Goal: Information Seeking & Learning: Learn about a topic

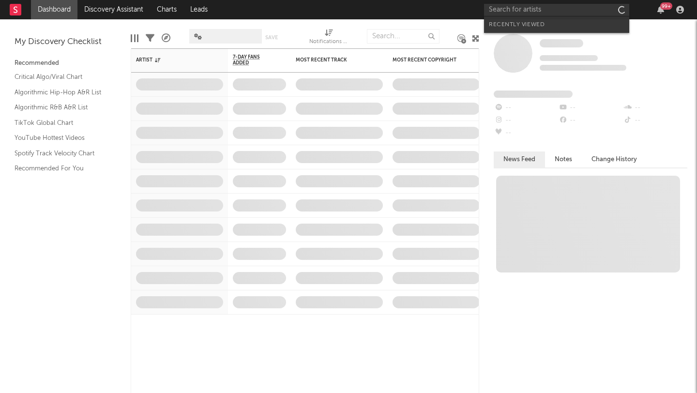
click at [524, 12] on input "text" at bounding box center [556, 10] width 145 height 12
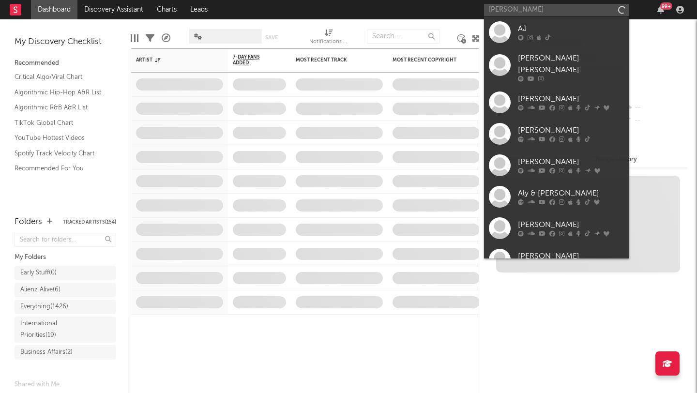
type input "aj vitanza"
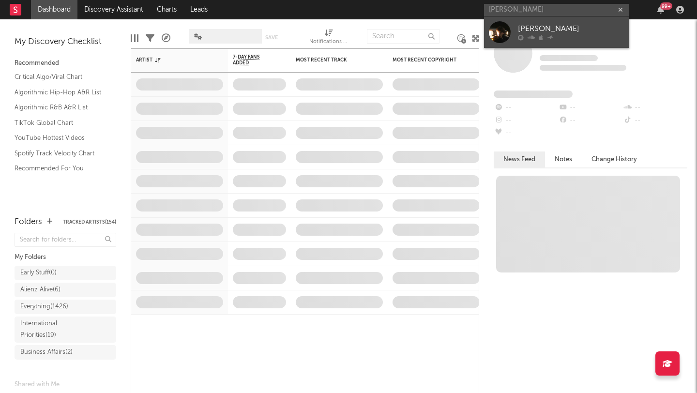
click at [537, 30] on div "AJ Vitanza" at bounding box center [571, 29] width 106 height 12
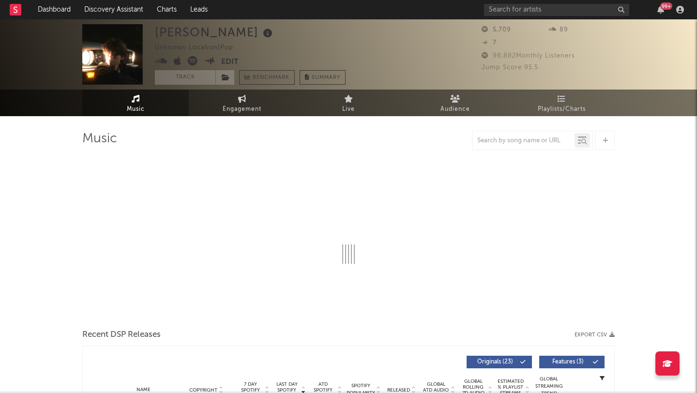
select select "6m"
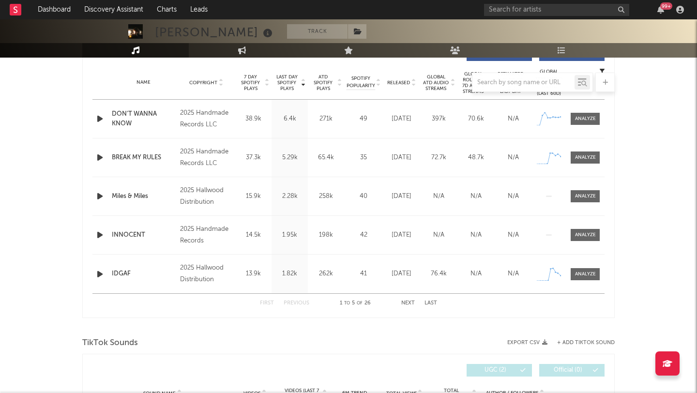
scroll to position [365, 0]
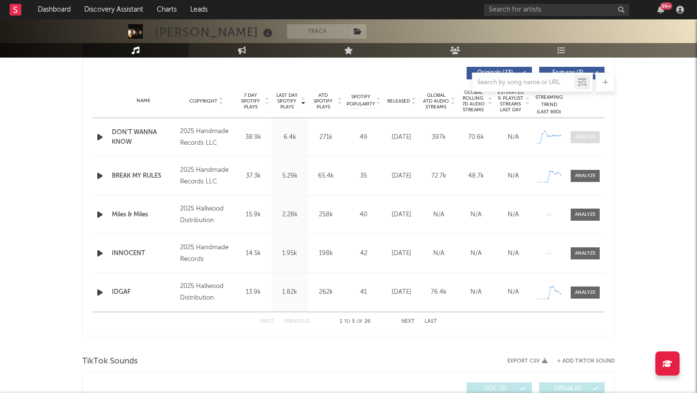
click at [577, 135] on div at bounding box center [585, 137] width 21 height 7
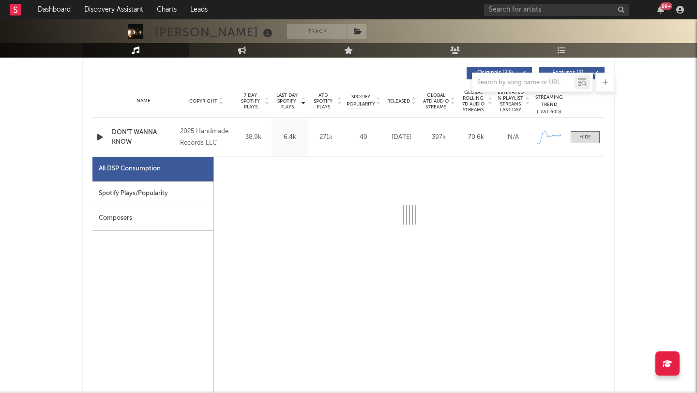
select select "1w"
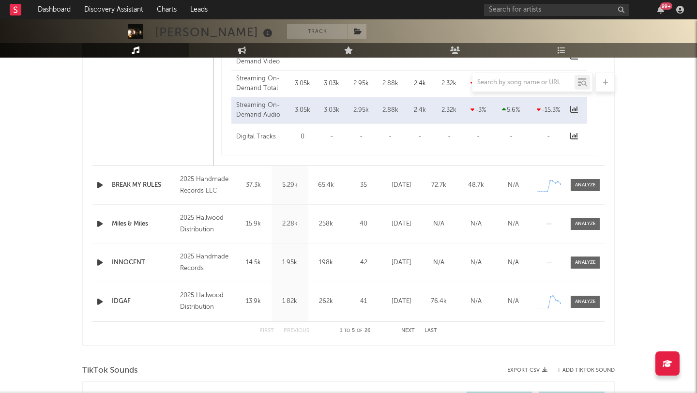
scroll to position [932, 0]
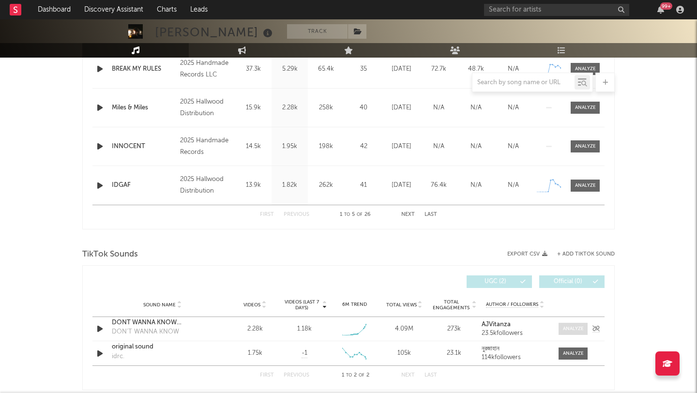
click at [573, 331] on div at bounding box center [573, 328] width 21 height 7
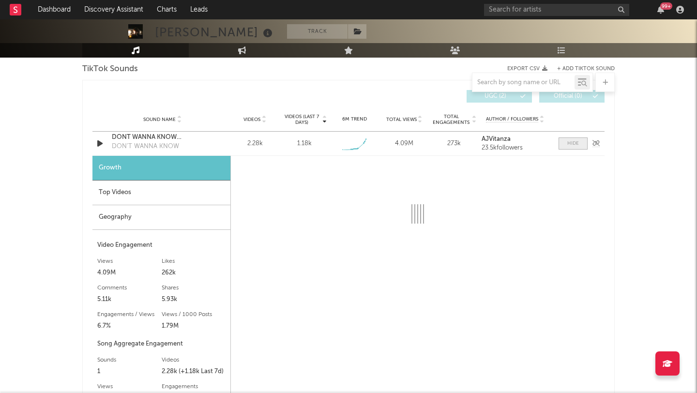
select select "1w"
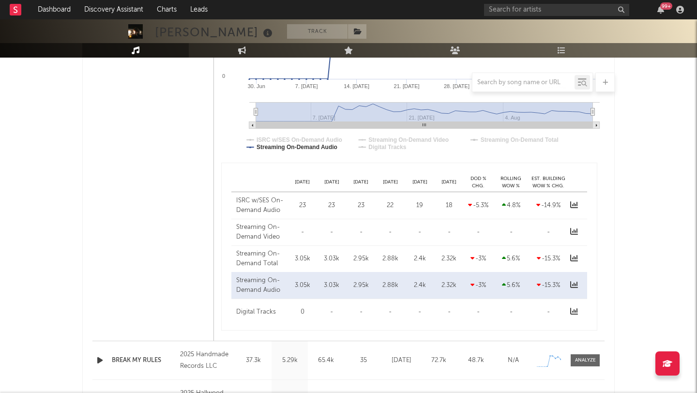
scroll to position [379, 0]
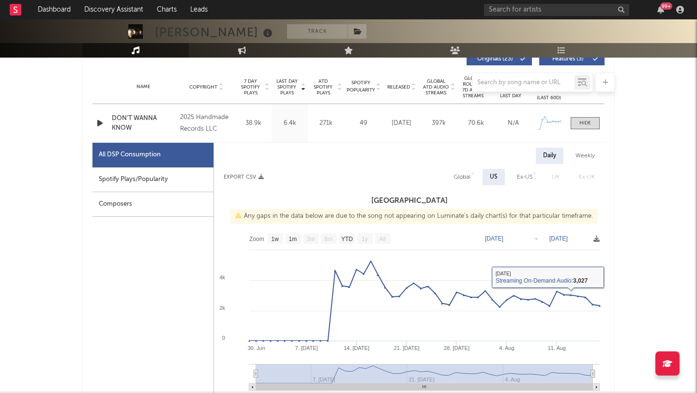
click at [461, 174] on div "Global" at bounding box center [461, 177] width 17 height 12
select select "1w"
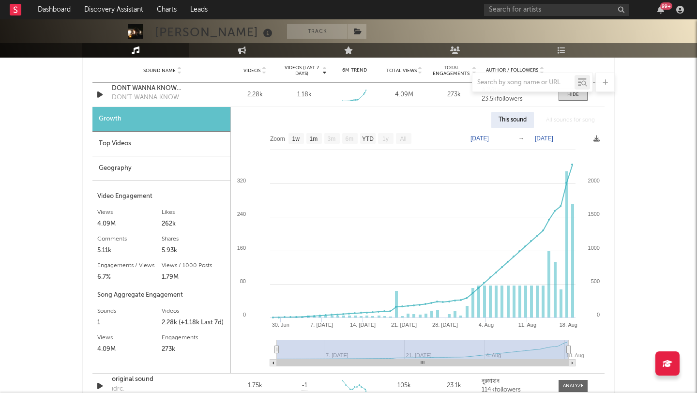
scroll to position [1159, 0]
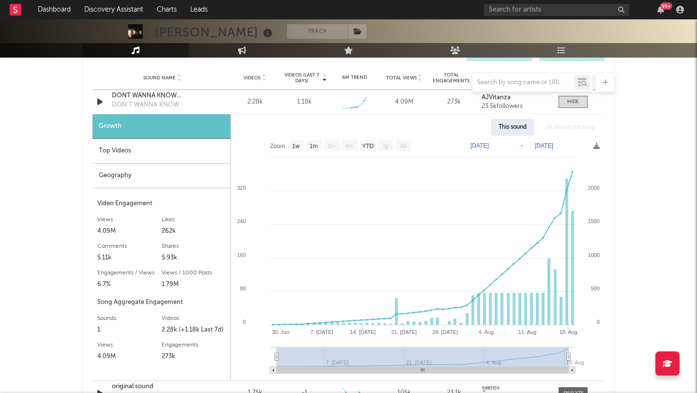
click at [142, 149] on div "Top Videos" at bounding box center [161, 151] width 138 height 25
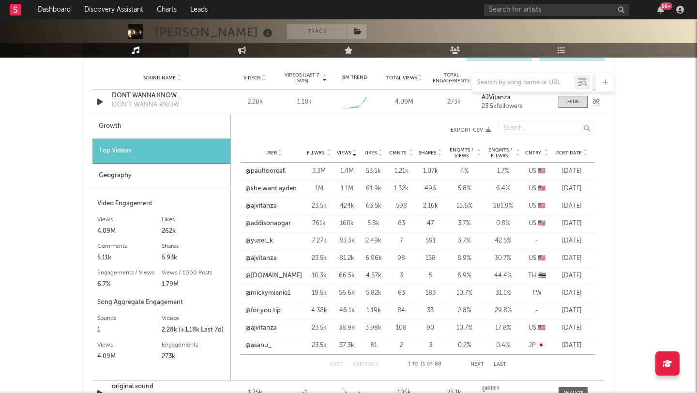
click at [138, 99] on div "DONT WANNA KNOW aj vitanza" at bounding box center [162, 96] width 101 height 10
